Goal: Information Seeking & Learning: Find specific fact

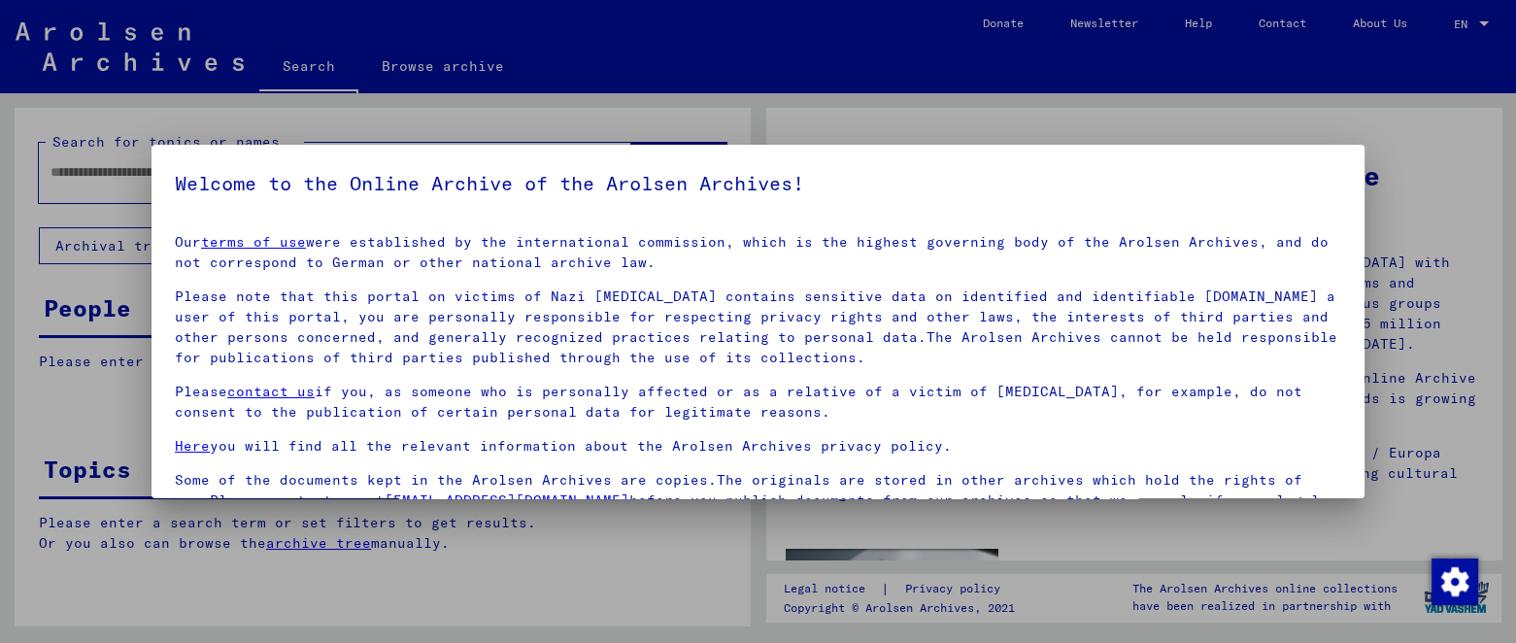
drag, startPoint x: 0, startPoint y: 0, endPoint x: 192, endPoint y: 182, distance: 264.4
click at [192, 182] on h5 "Welcome to the Online Archive of the Arolsen Archives!" at bounding box center [758, 183] width 1166 height 31
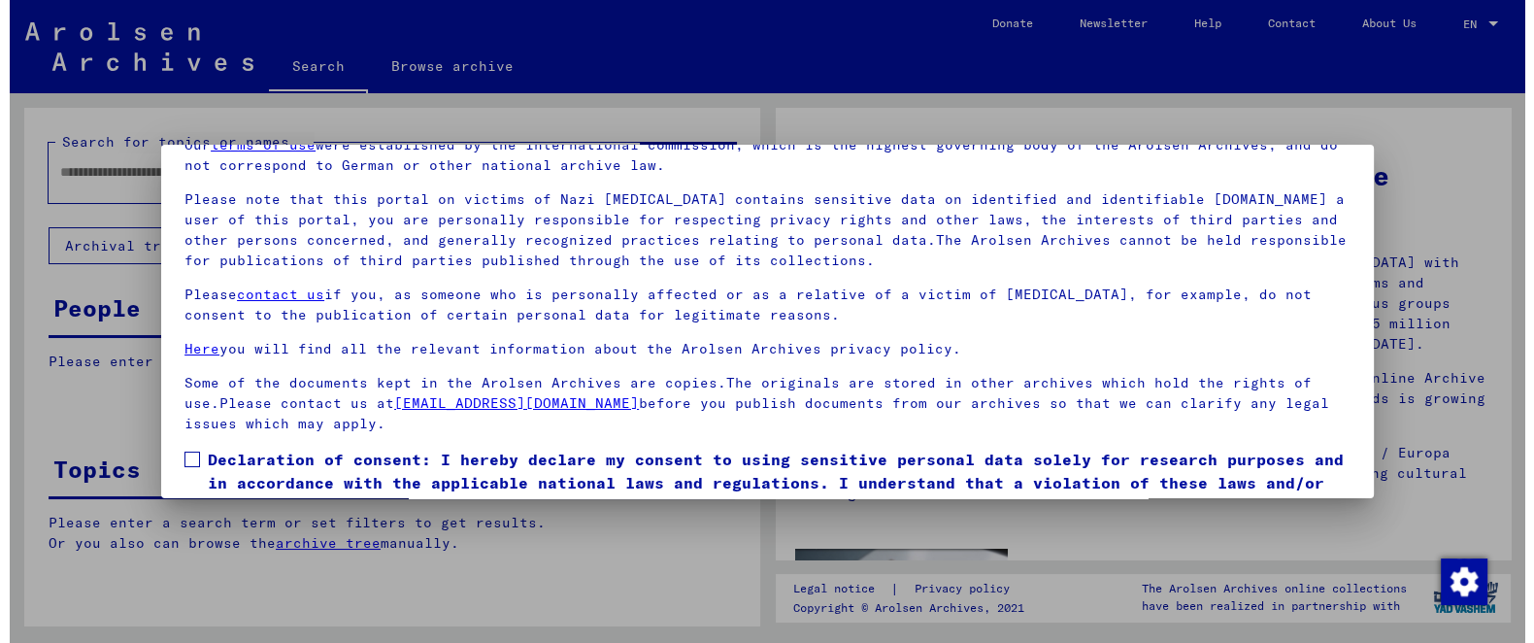
scroll to position [161, 0]
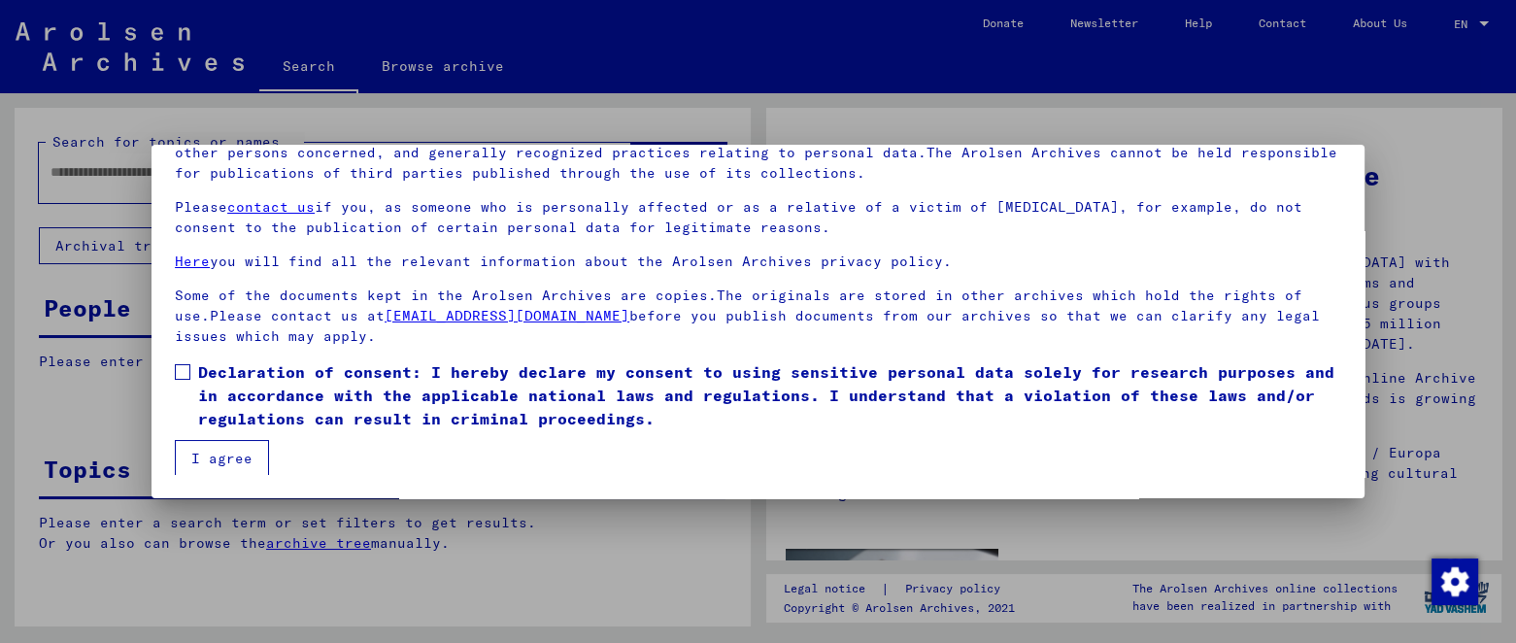
click at [575, 394] on span "Declaration of consent: I hereby declare my consent to using sensitive personal…" at bounding box center [769, 395] width 1143 height 70
click at [175, 440] on button "I agree" at bounding box center [222, 458] width 94 height 37
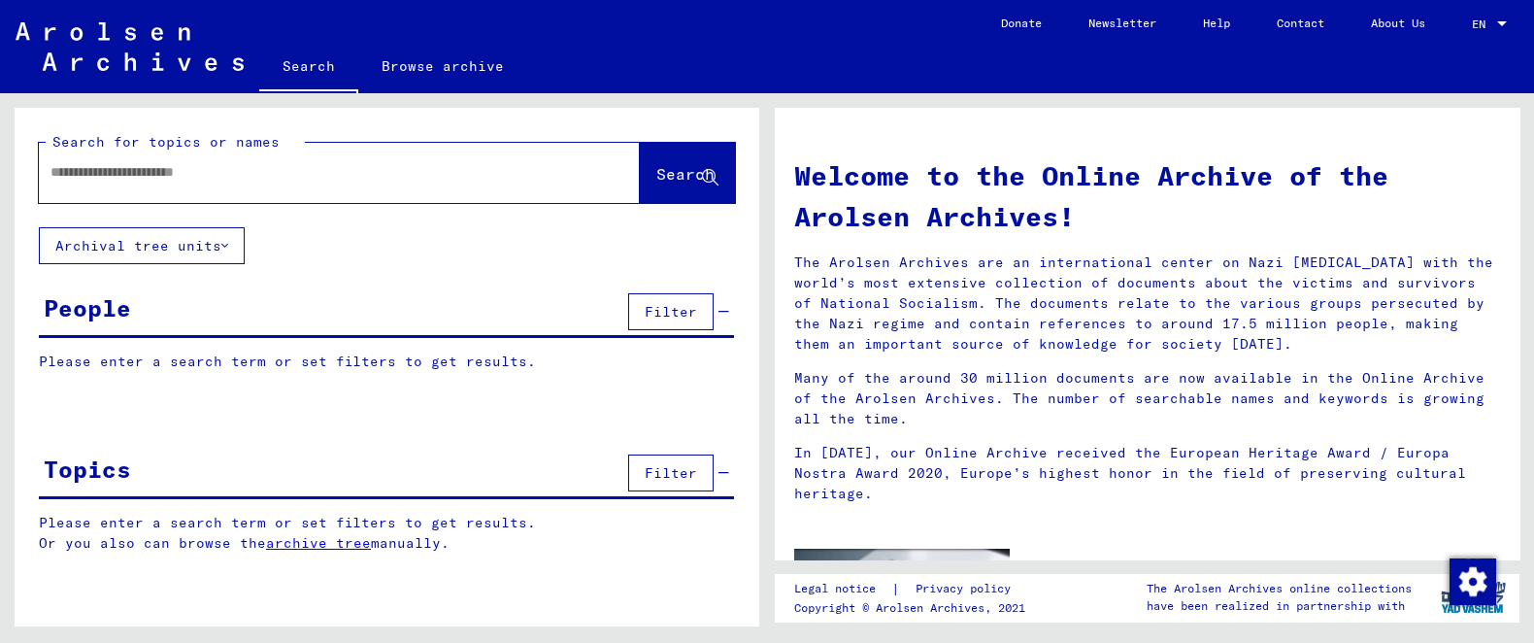
drag, startPoint x: 308, startPoint y: 138, endPoint x: 288, endPoint y: 173, distance: 40.0
click at [306, 143] on div "Search for topics or names Search" at bounding box center [387, 167] width 696 height 71
click at [288, 177] on input "text" at bounding box center [315, 172] width 531 height 20
type input "**********"
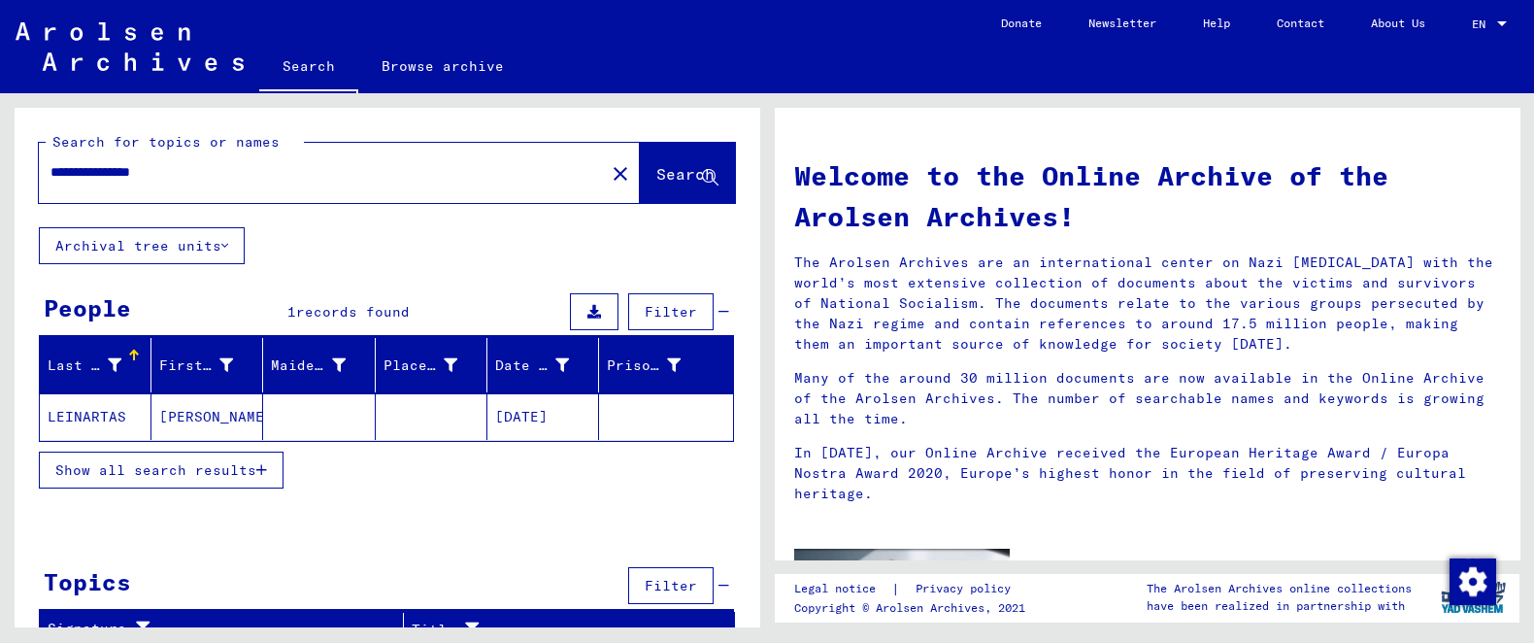
click at [252, 454] on button "Show all search results" at bounding box center [161, 469] width 245 height 37
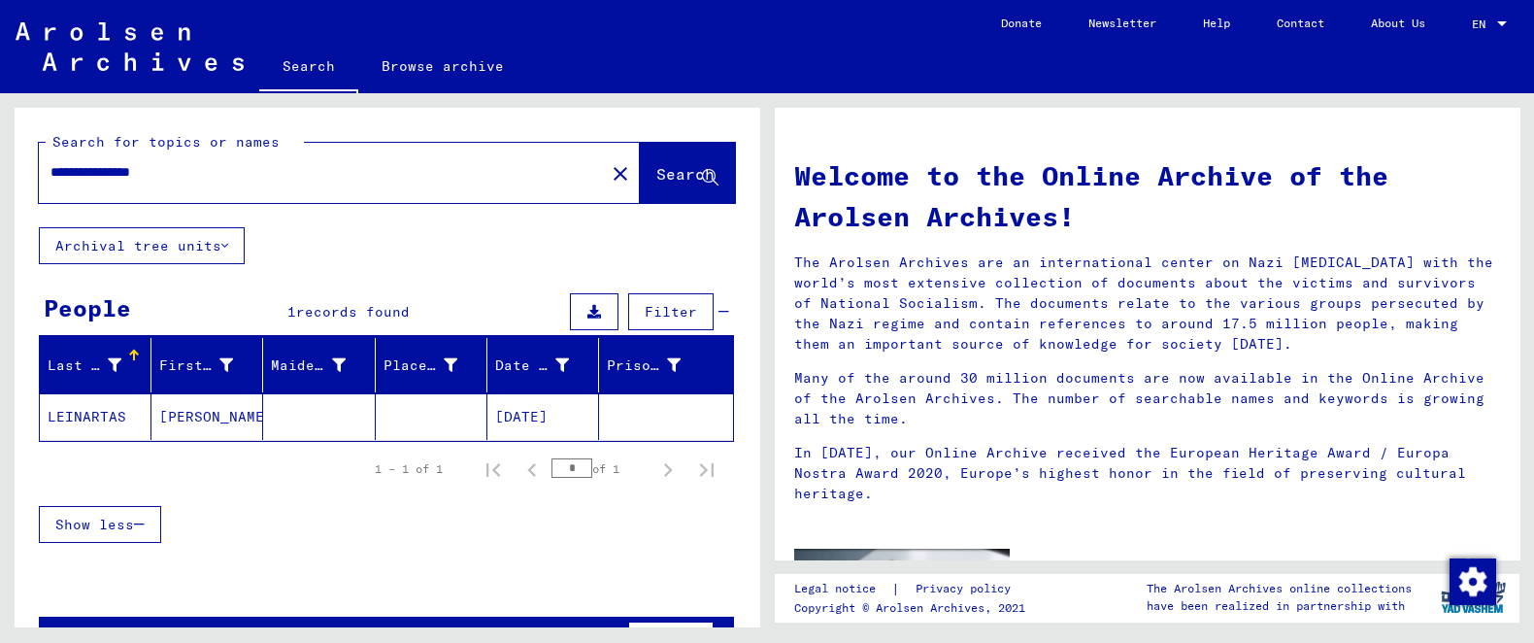
click at [245, 405] on mat-cell "[PERSON_NAME]" at bounding box center [207, 416] width 112 height 47
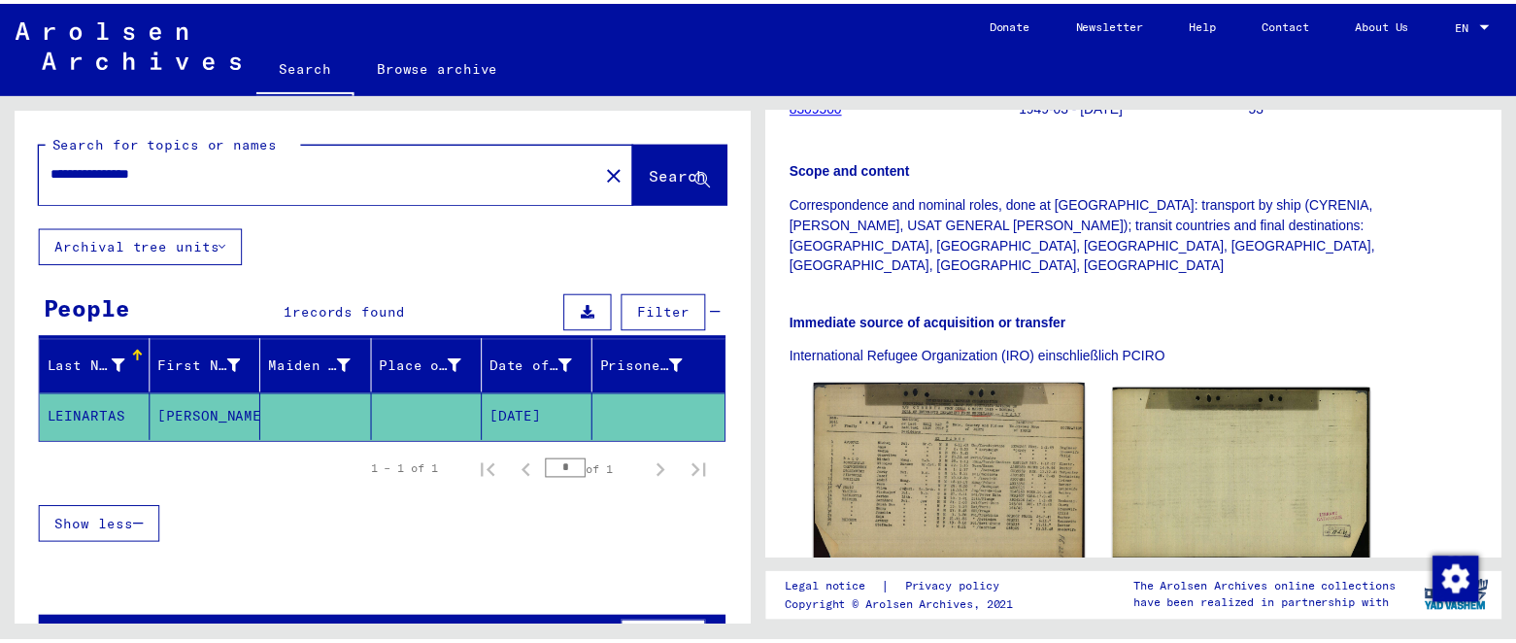
scroll to position [501, 0]
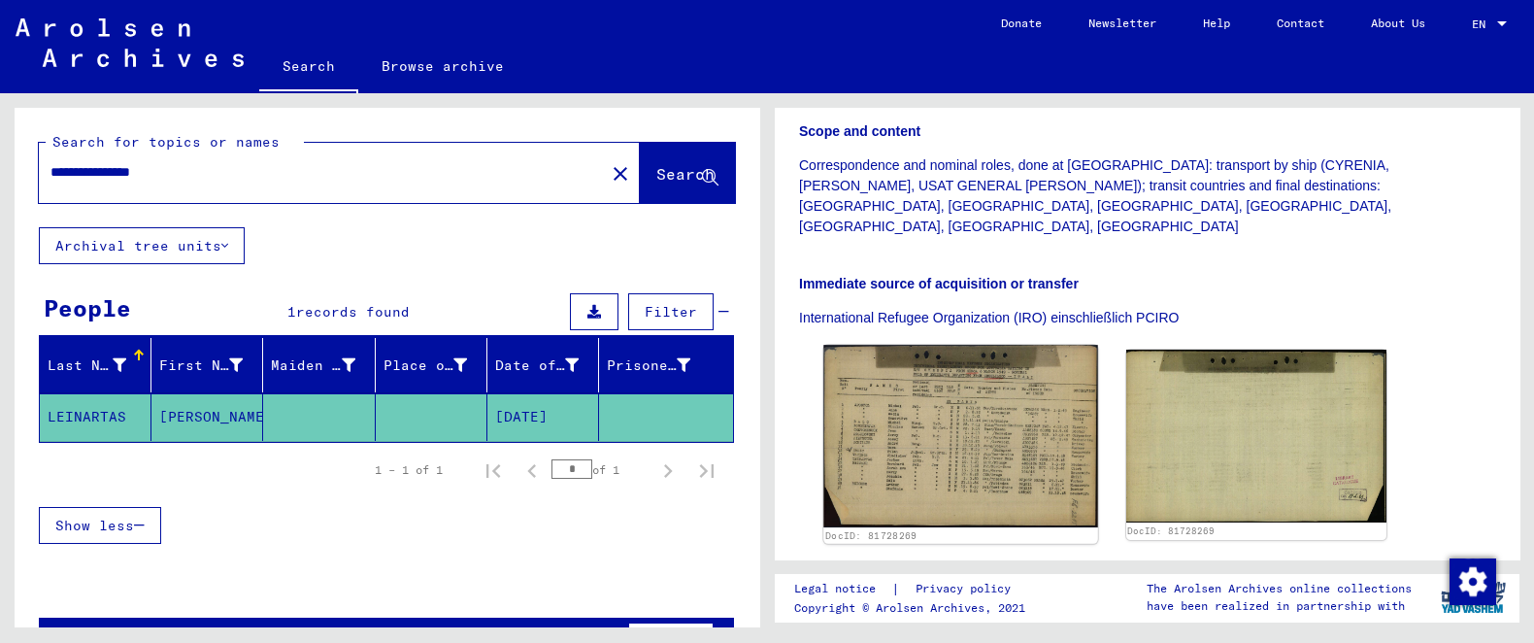
click at [996, 345] on img at bounding box center [960, 436] width 274 height 183
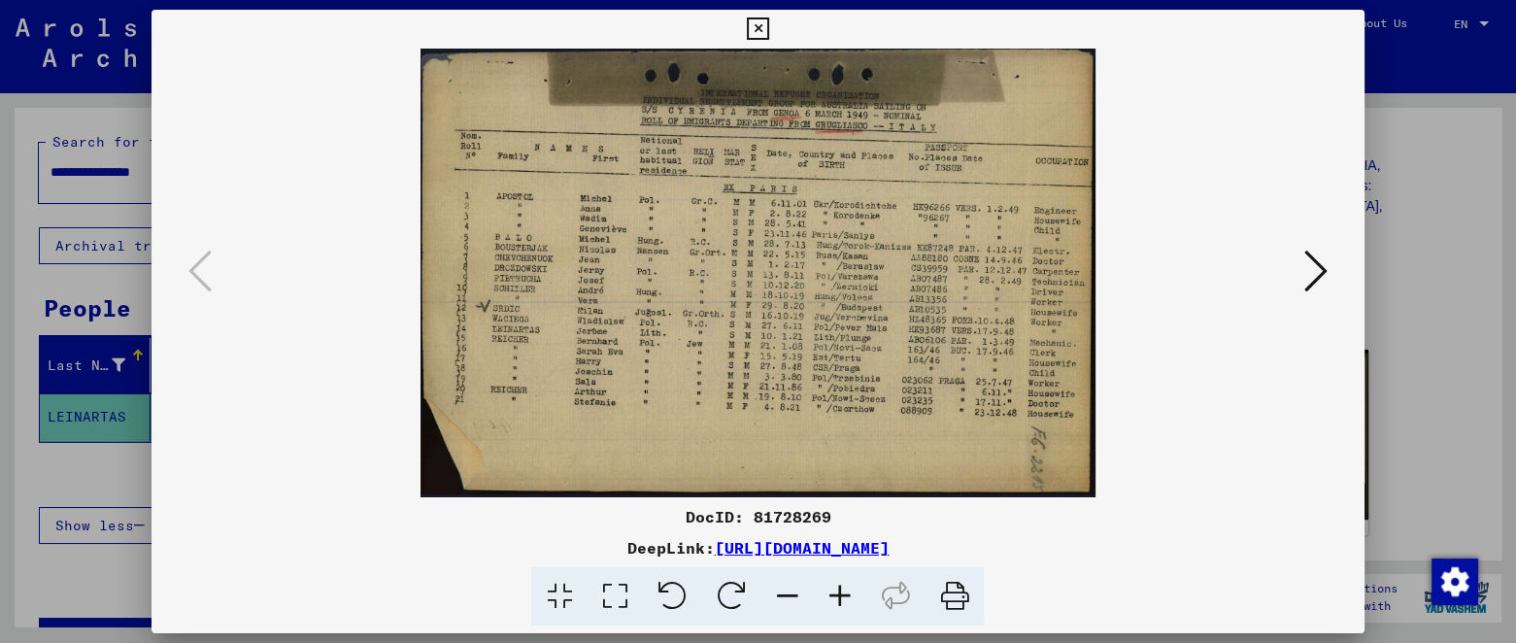
scroll to position [0, 0]
